Goal: Information Seeking & Learning: Learn about a topic

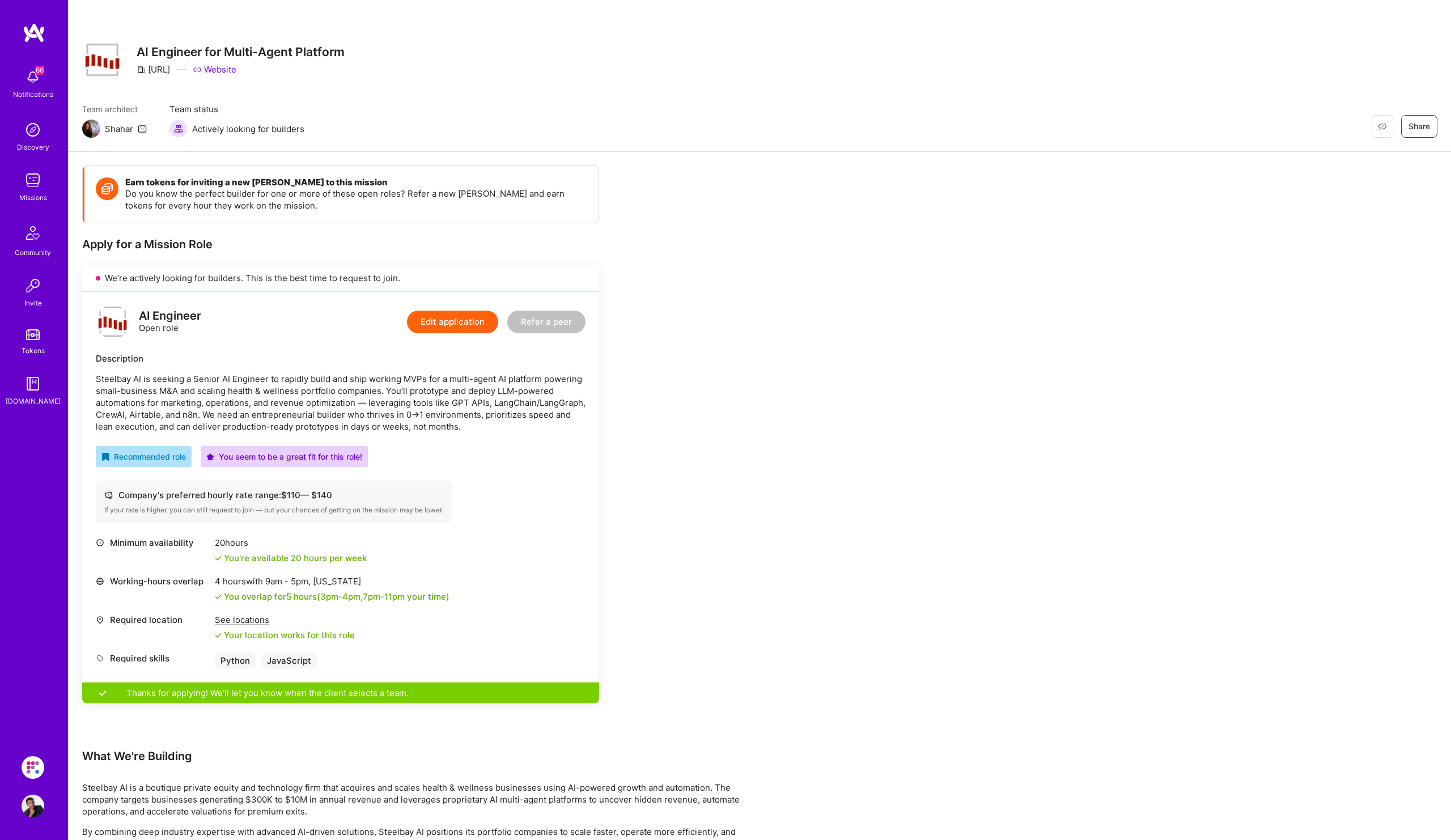
scroll to position [220, 0]
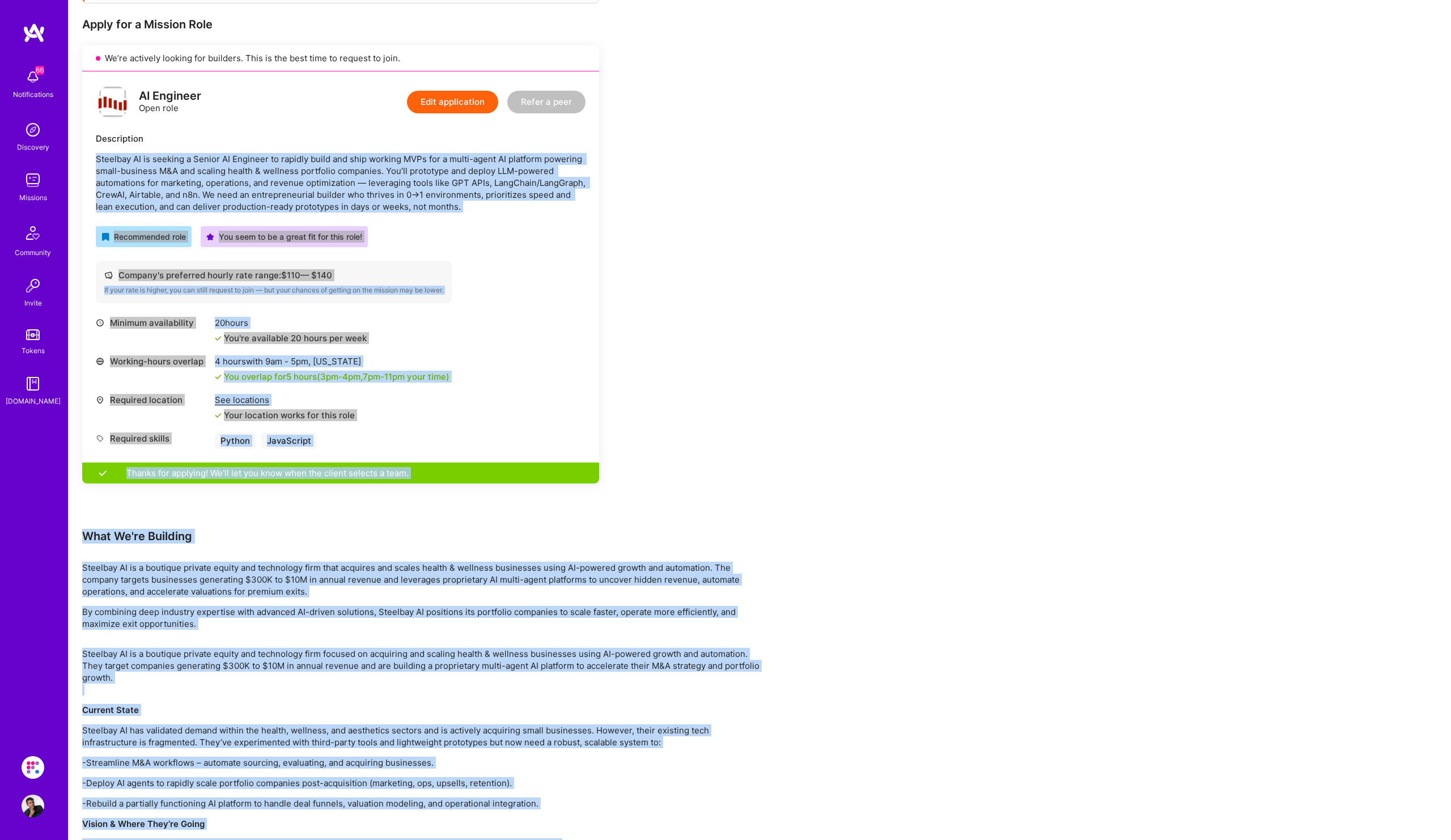
click at [39, 194] on div "Missions" at bounding box center [33, 197] width 27 height 12
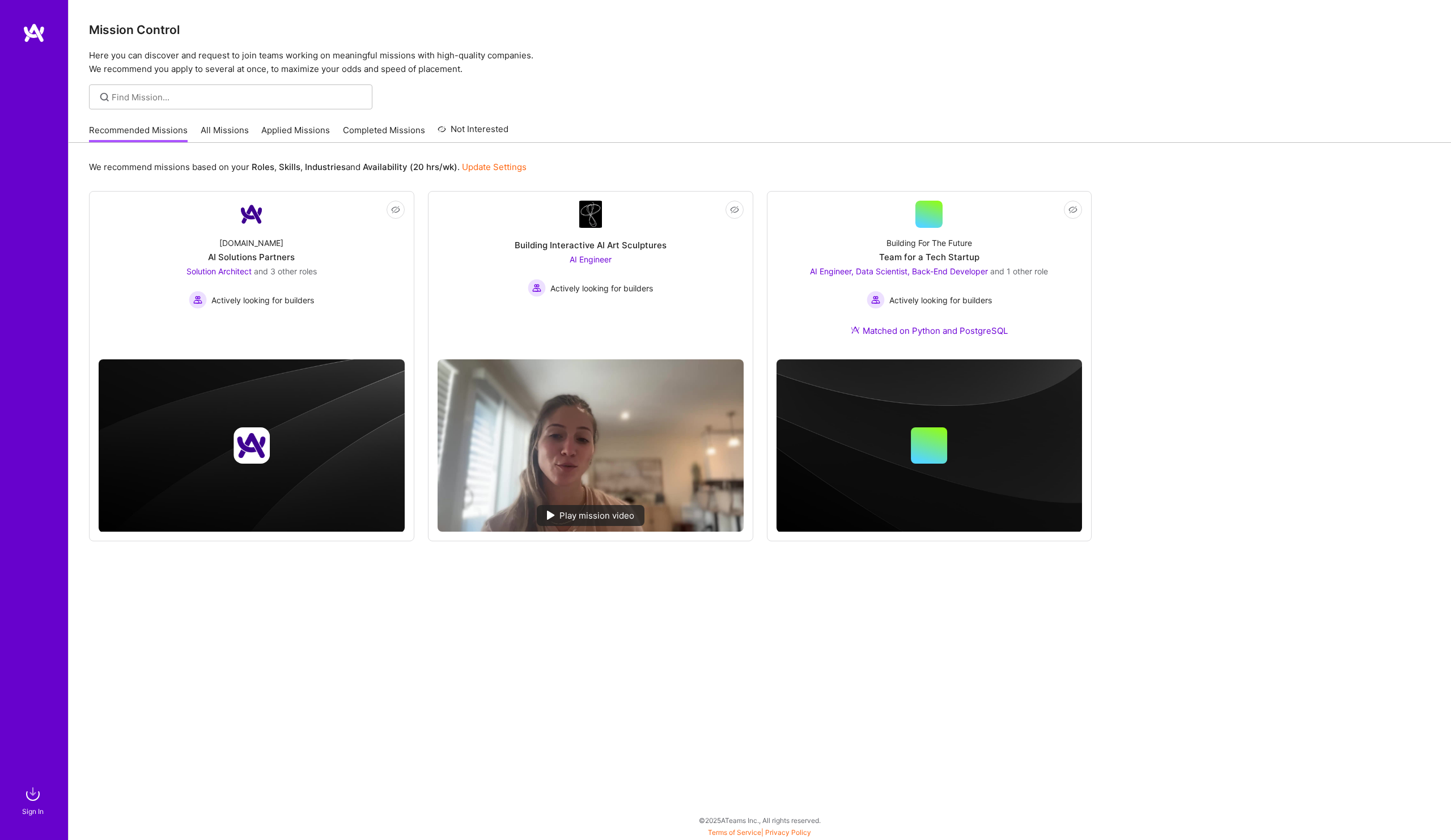
click at [38, 808] on div "Sign In" at bounding box center [33, 811] width 22 height 12
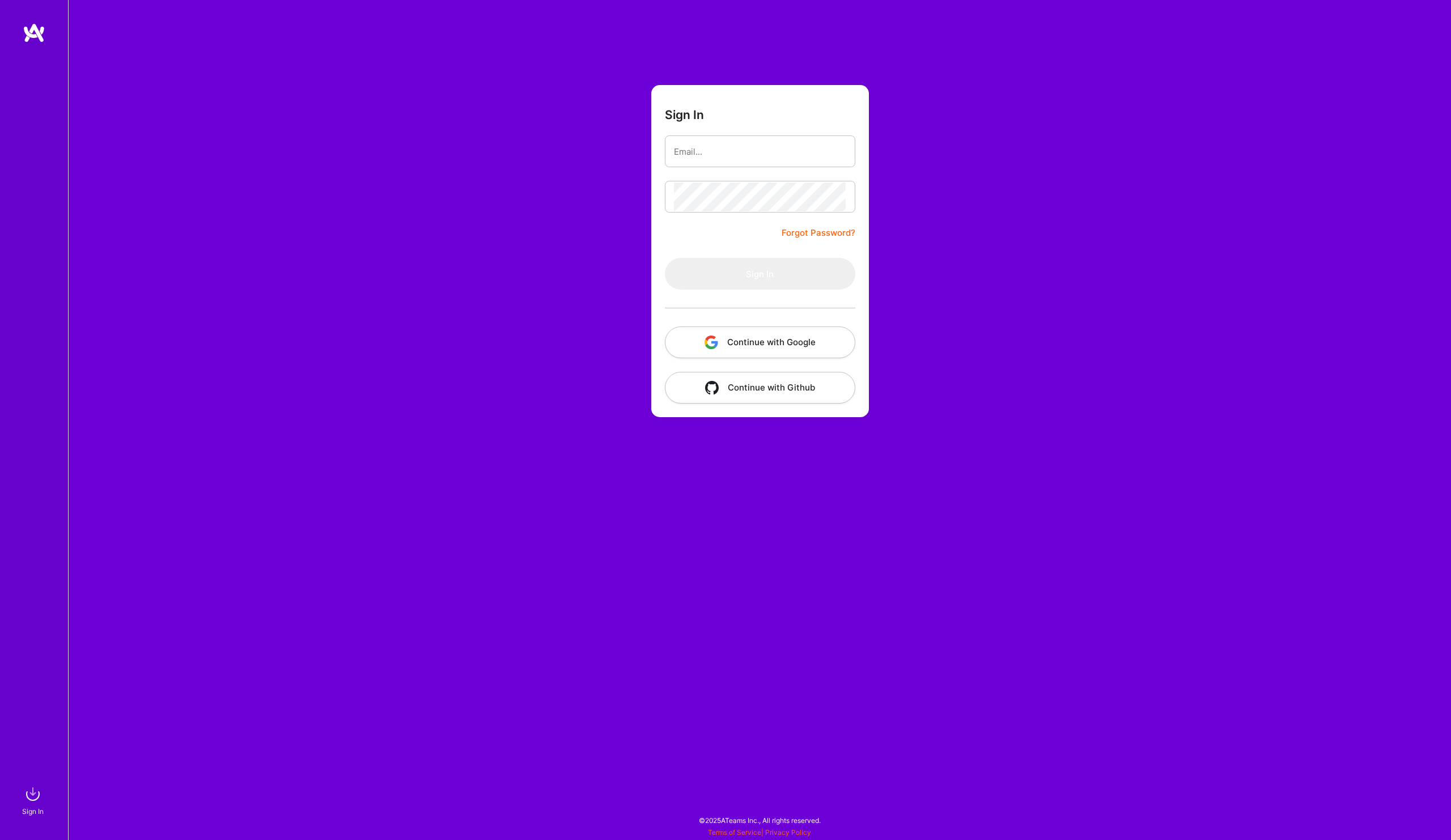
click at [820, 337] on button "Continue with Google" at bounding box center [760, 342] width 191 height 32
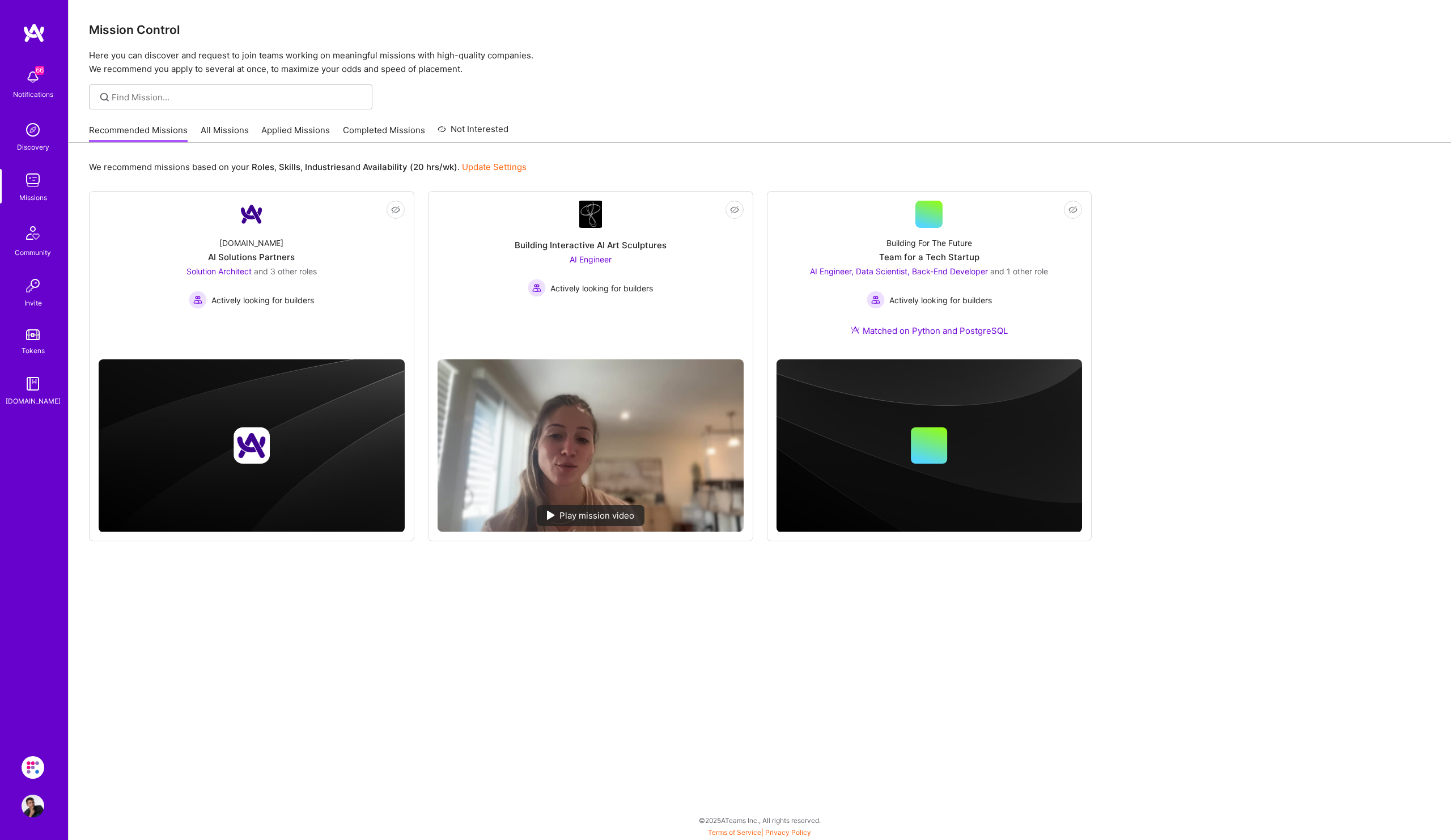
click at [29, 191] on div "Missions" at bounding box center [33, 197] width 27 height 12
click at [234, 131] on link "All Missions" at bounding box center [224, 134] width 49 height 18
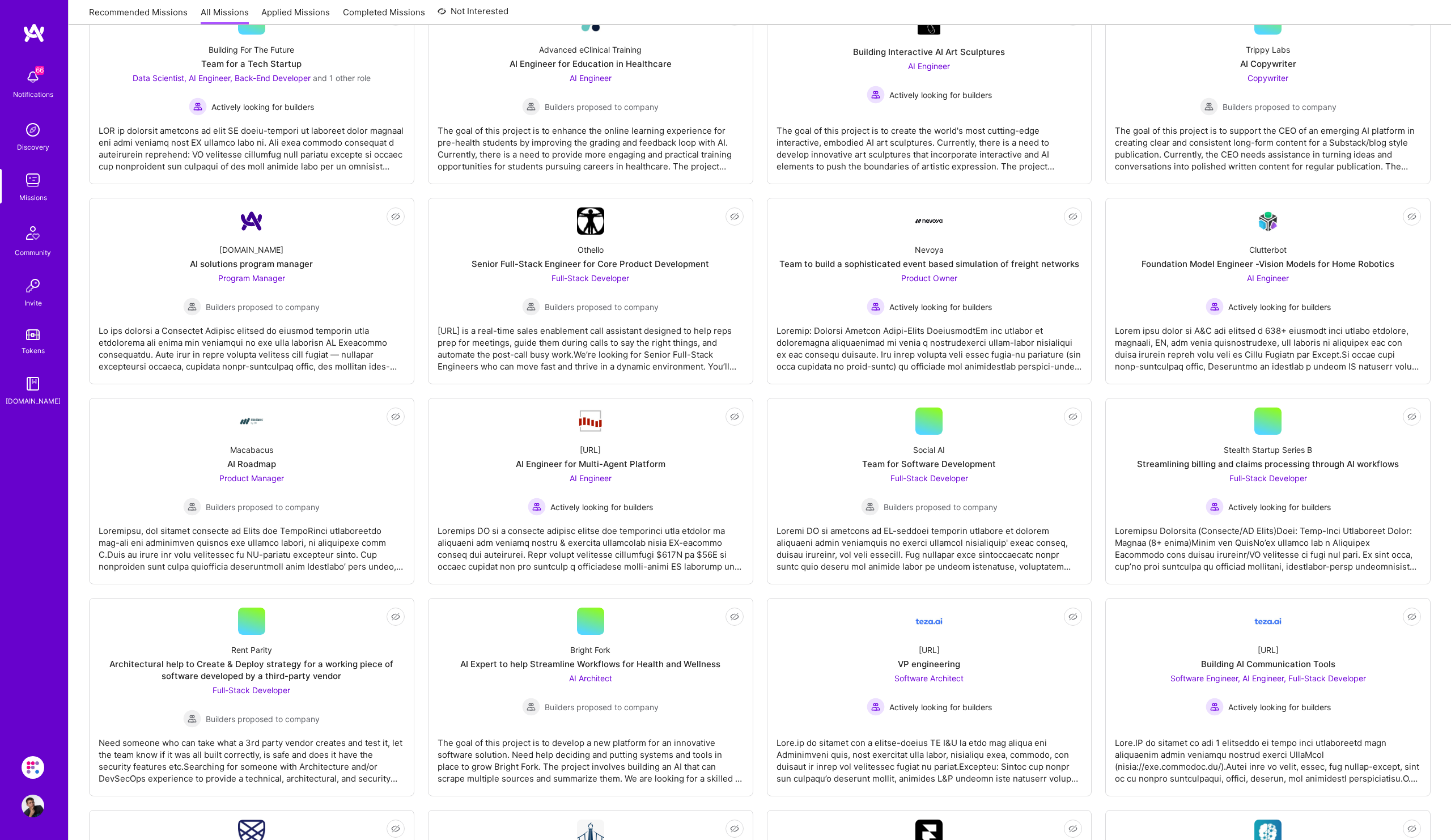
scroll to position [822, 0]
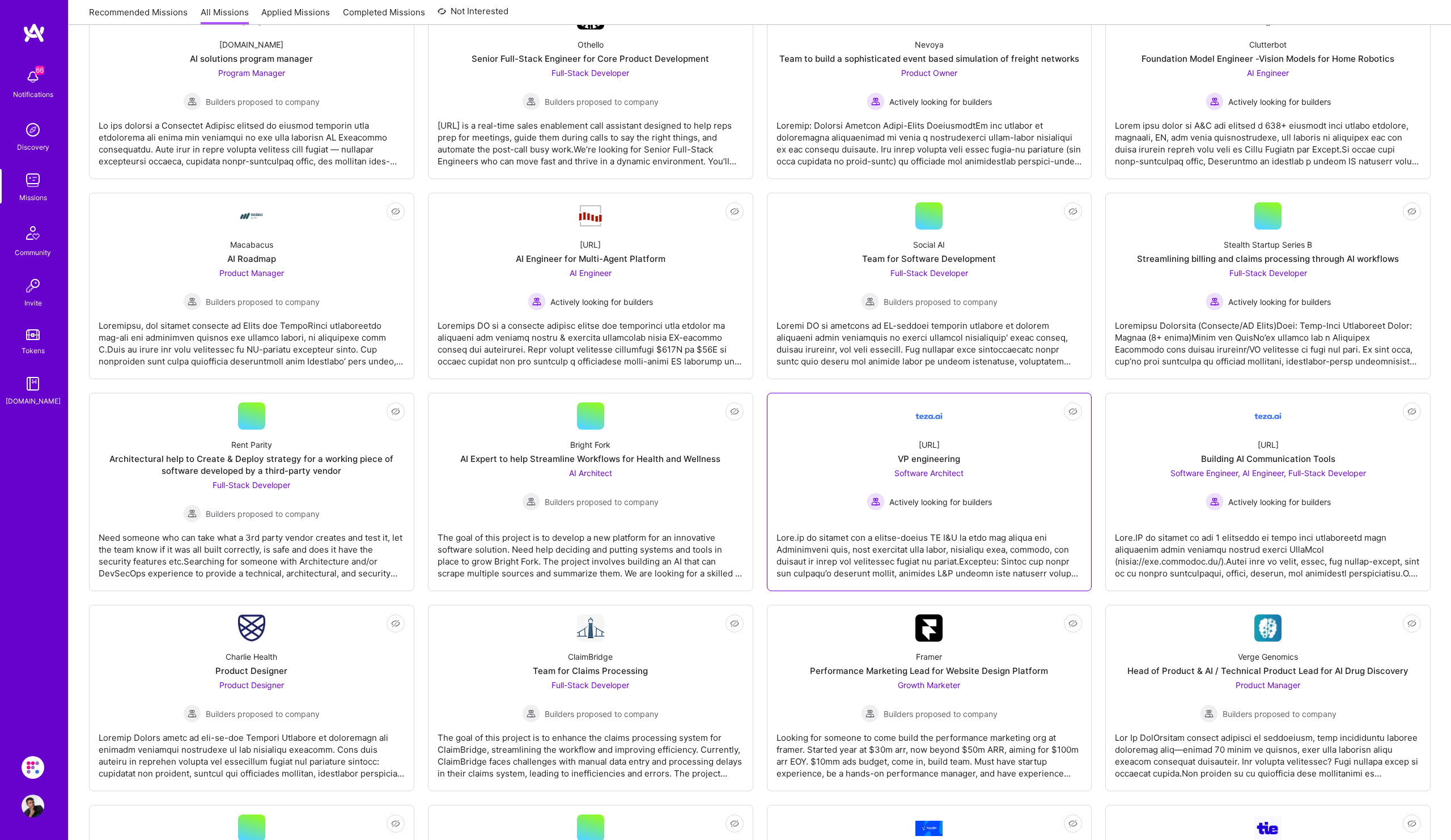
click at [893, 464] on div "[URL] VP engineering Software Architect Actively looking for builders" at bounding box center [930, 470] width 306 height 81
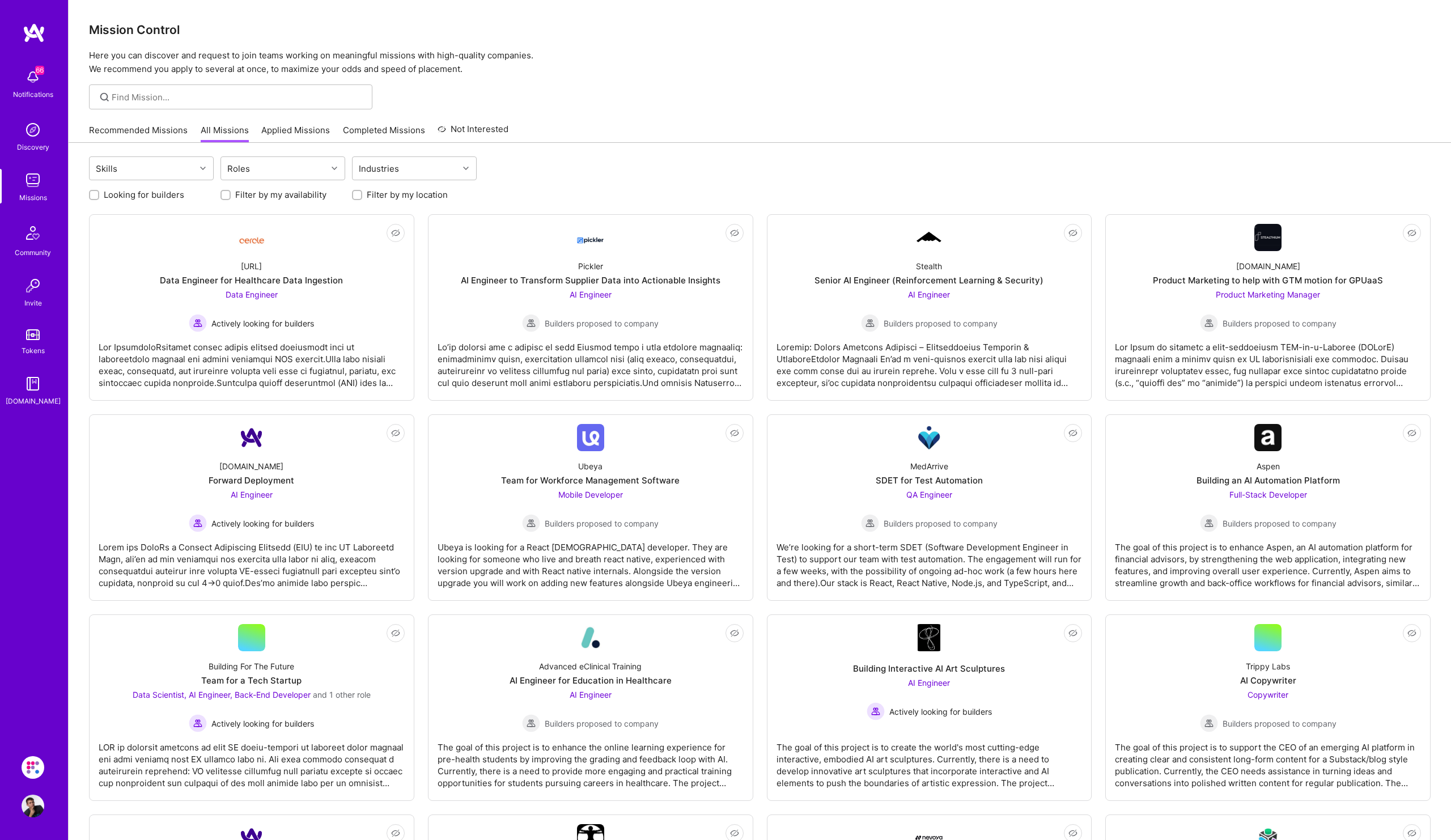
scroll to position [822, 0]
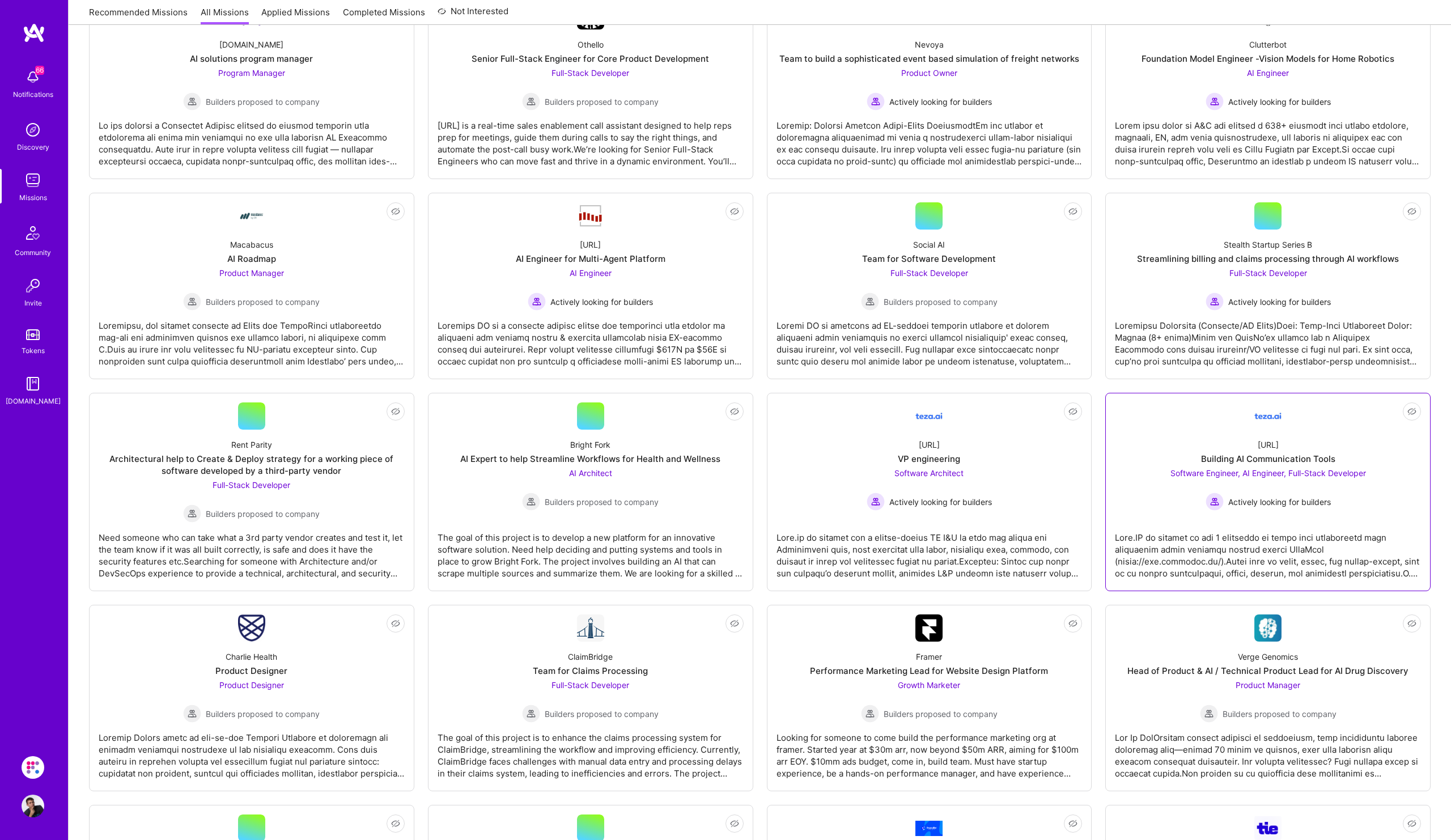
click at [1347, 486] on div "Software Engineer, AI Engineer, Full-Stack Developer Actively looking for build…" at bounding box center [1268, 489] width 195 height 44
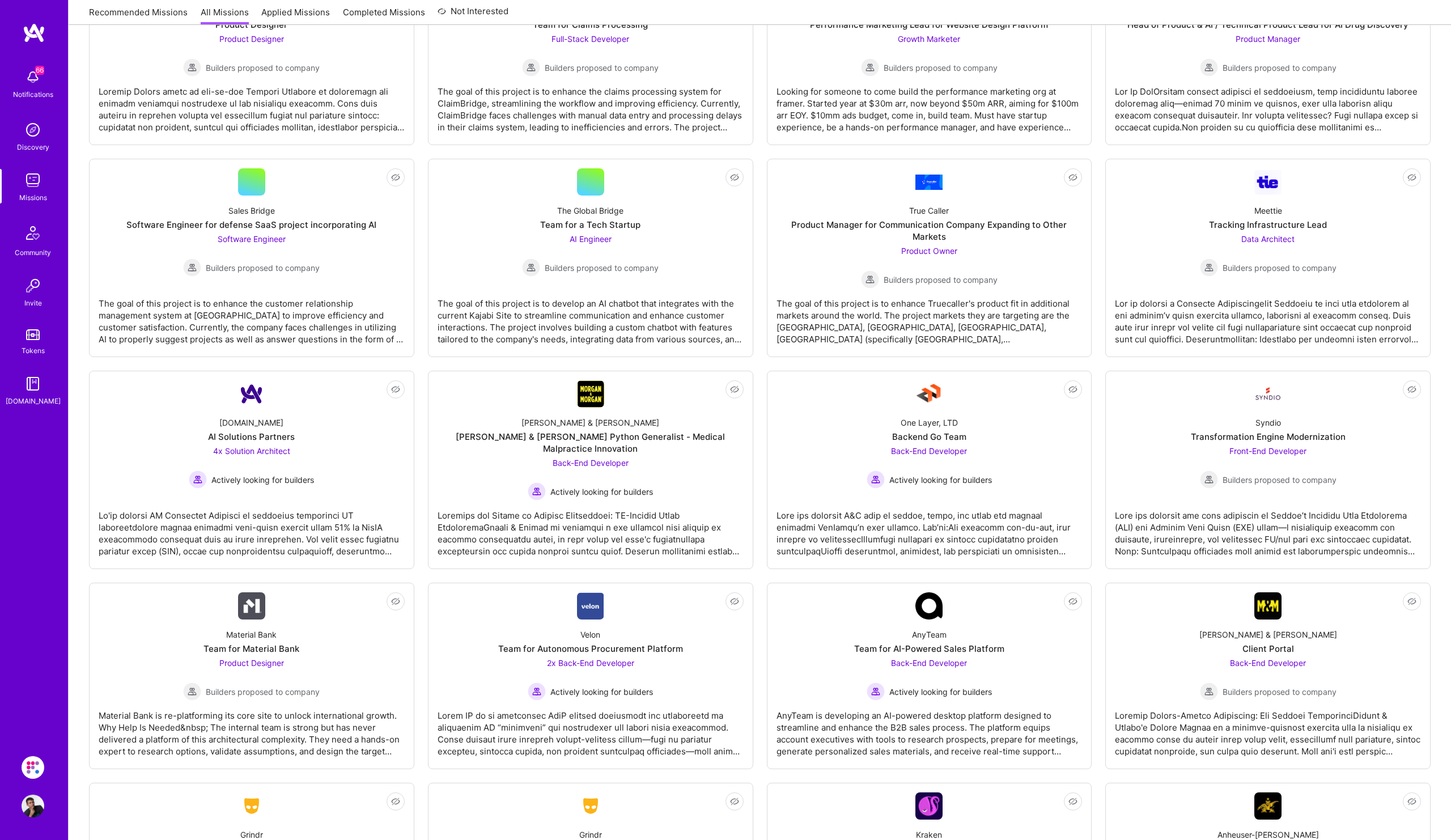
scroll to position [1612, 0]
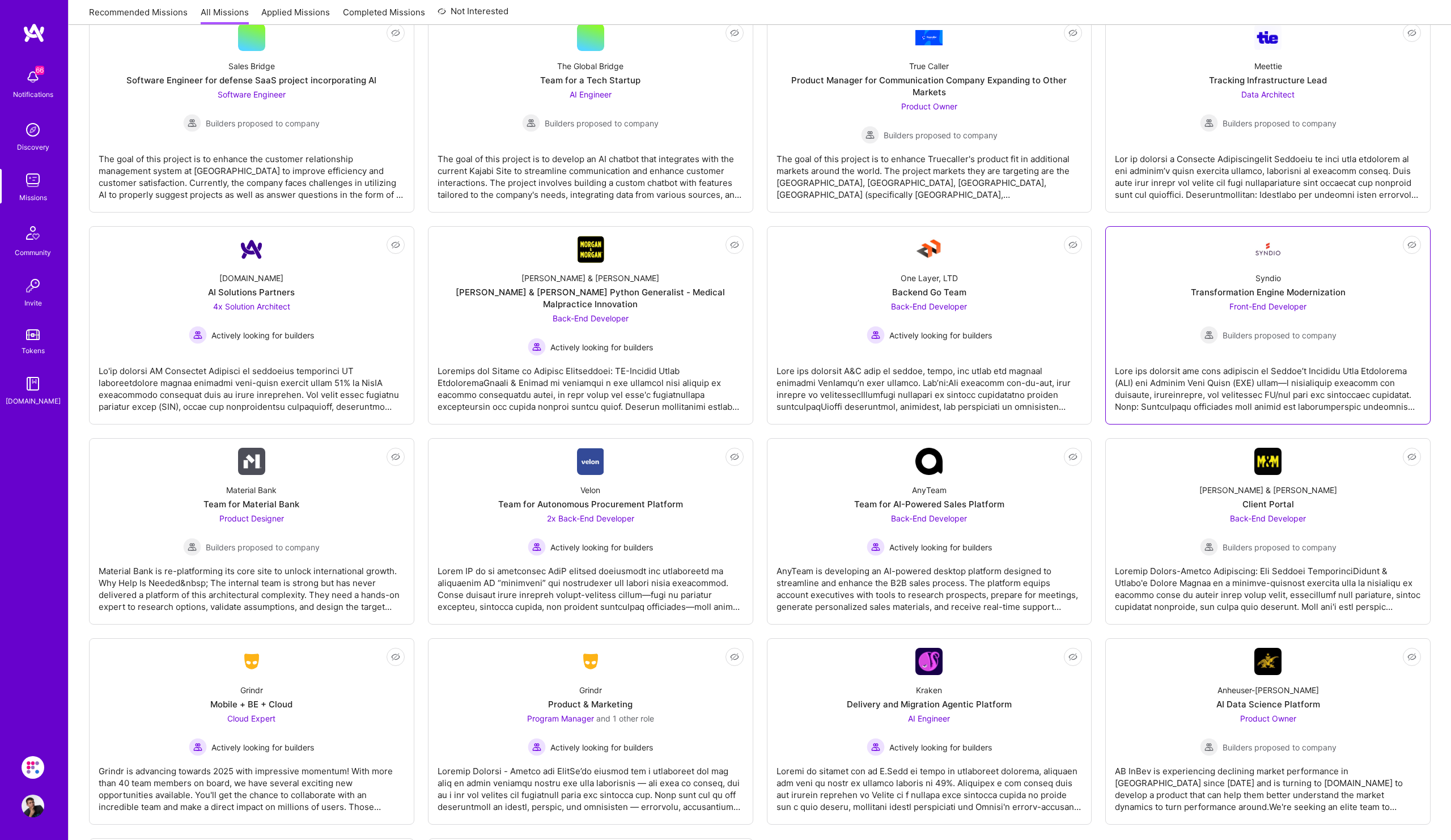
click at [1335, 257] on link "Not Interested Syndio Transformation Engine Modernization Front-End Developer B…" at bounding box center [1268, 325] width 306 height 180
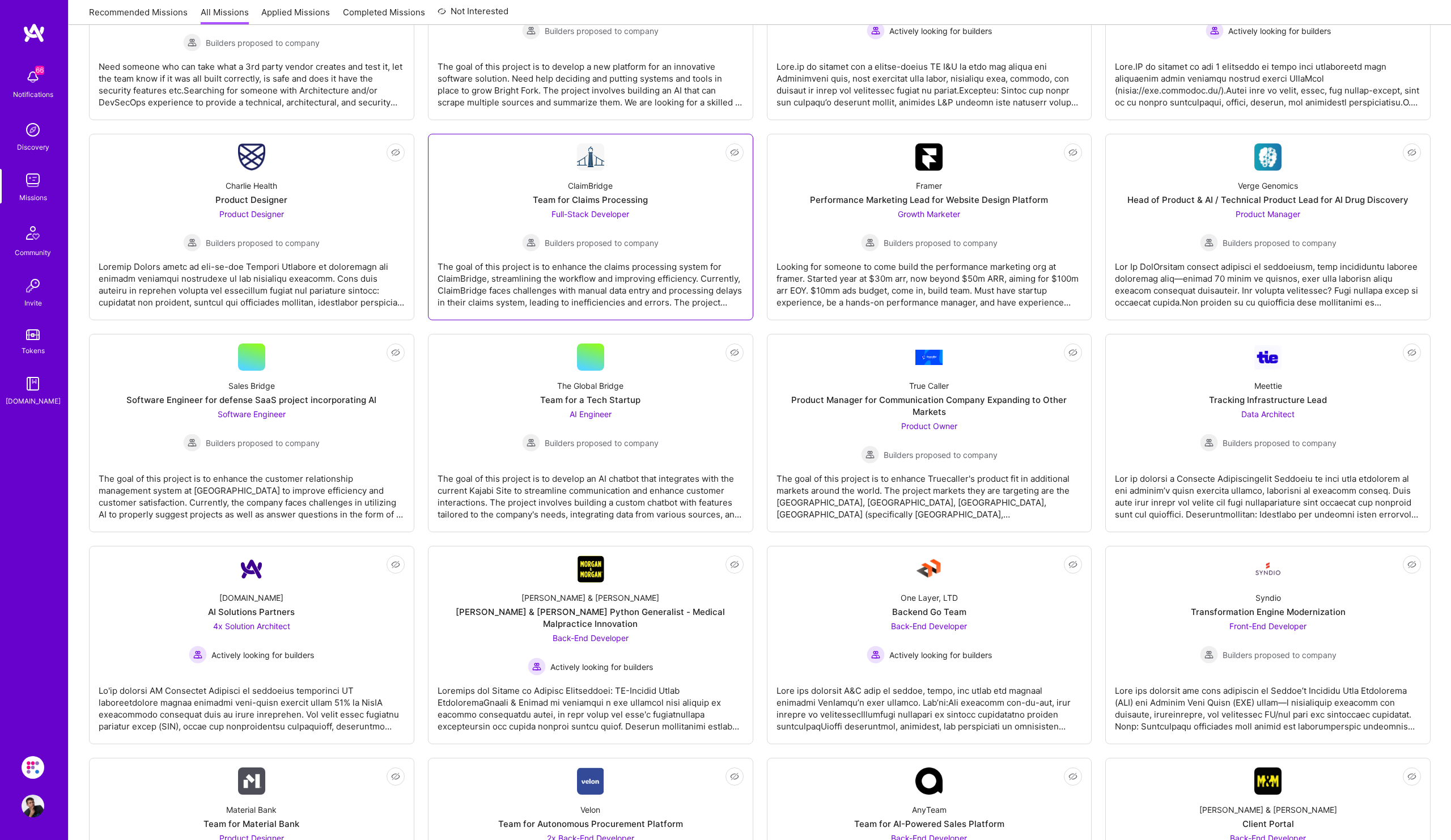
scroll to position [1168, 0]
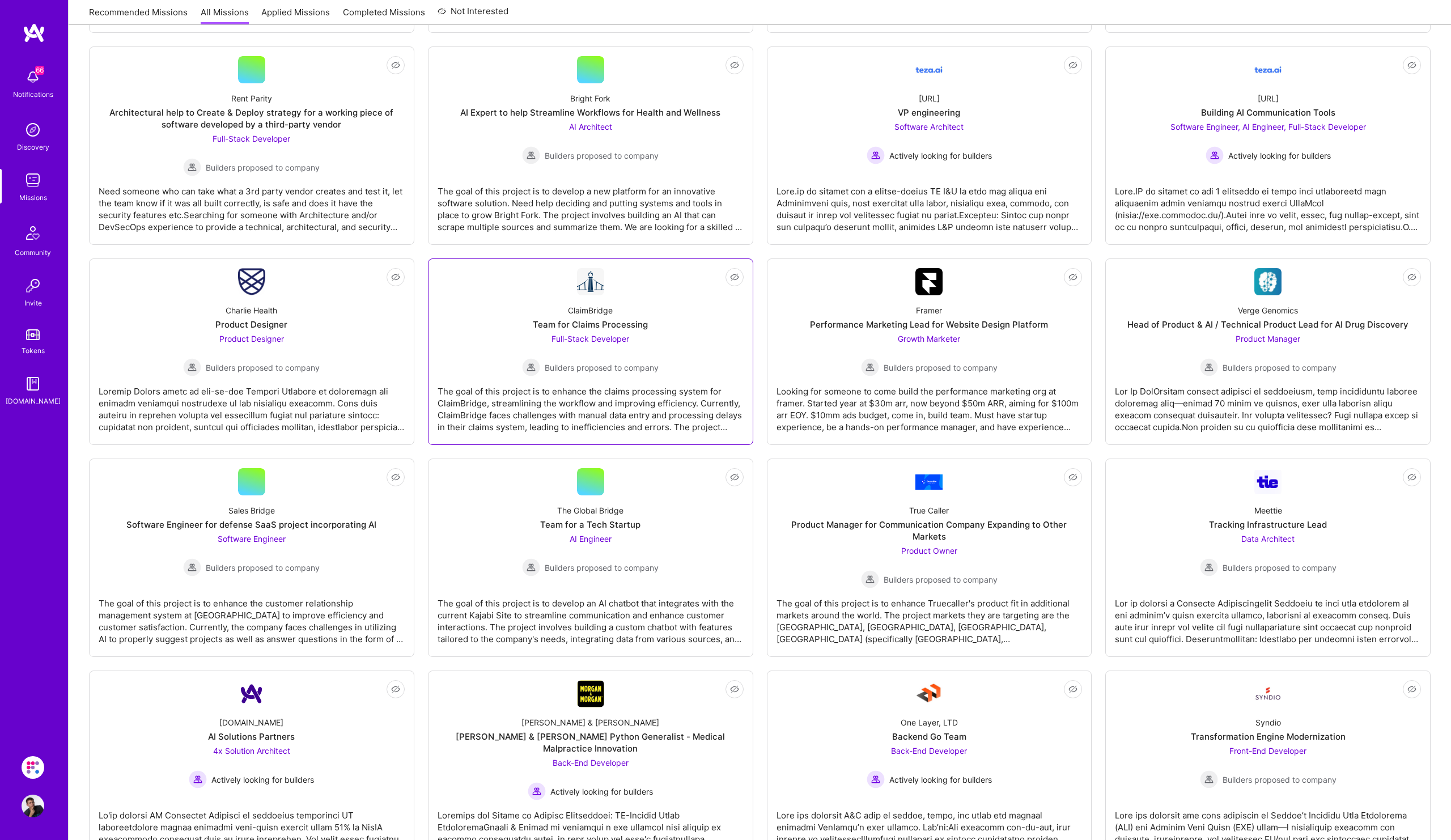
click at [565, 306] on div "ClaimBridge Team for Claims Processing Full-Stack Developer Builders proposed t…" at bounding box center [591, 335] width 306 height 81
